Goal: Transaction & Acquisition: Purchase product/service

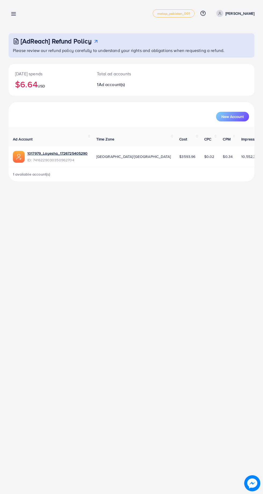
click at [13, 15] on line at bounding box center [14, 15] width 4 height 0
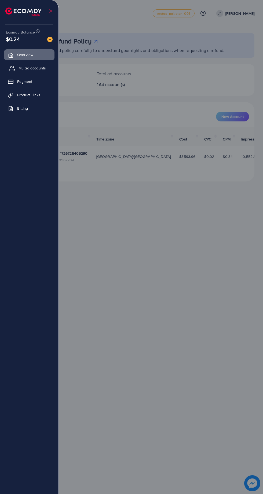
click at [34, 68] on span "My ad accounts" at bounding box center [32, 67] width 27 height 5
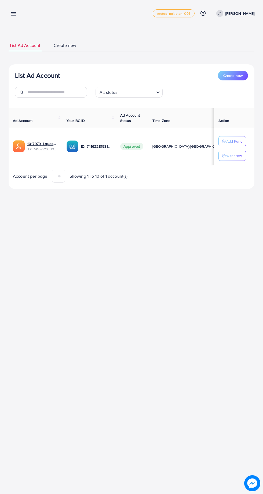
click at [36, 72] on h3 "List Ad Account" at bounding box center [37, 76] width 45 height 8
click at [11, 13] on icon at bounding box center [14, 14] width 6 height 6
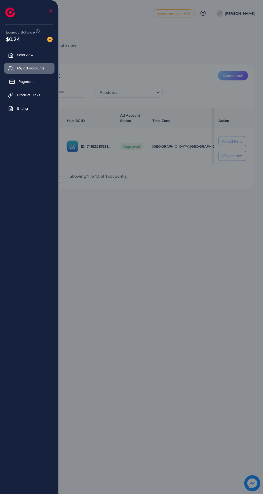
click at [28, 80] on span "Payment" at bounding box center [26, 81] width 15 height 5
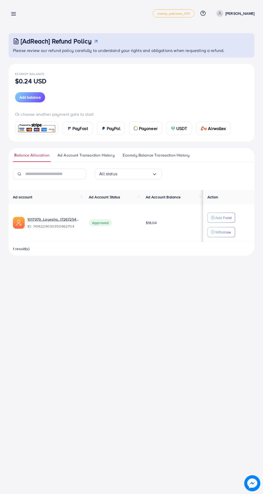
click at [78, 129] on span "PayFast" at bounding box center [80, 128] width 16 height 6
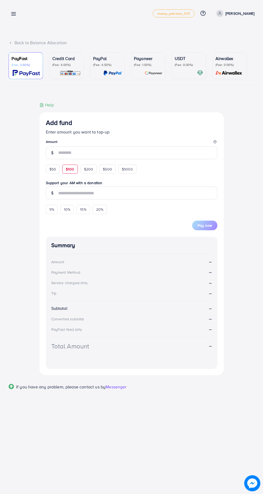
click at [70, 171] on span "$100" at bounding box center [70, 169] width 9 height 5
type input "***"
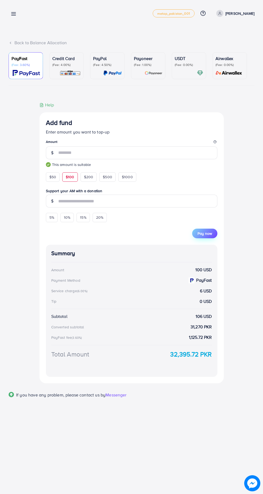
click at [209, 235] on span "Pay now" at bounding box center [204, 233] width 14 height 5
